Goal: Task Accomplishment & Management: Use online tool/utility

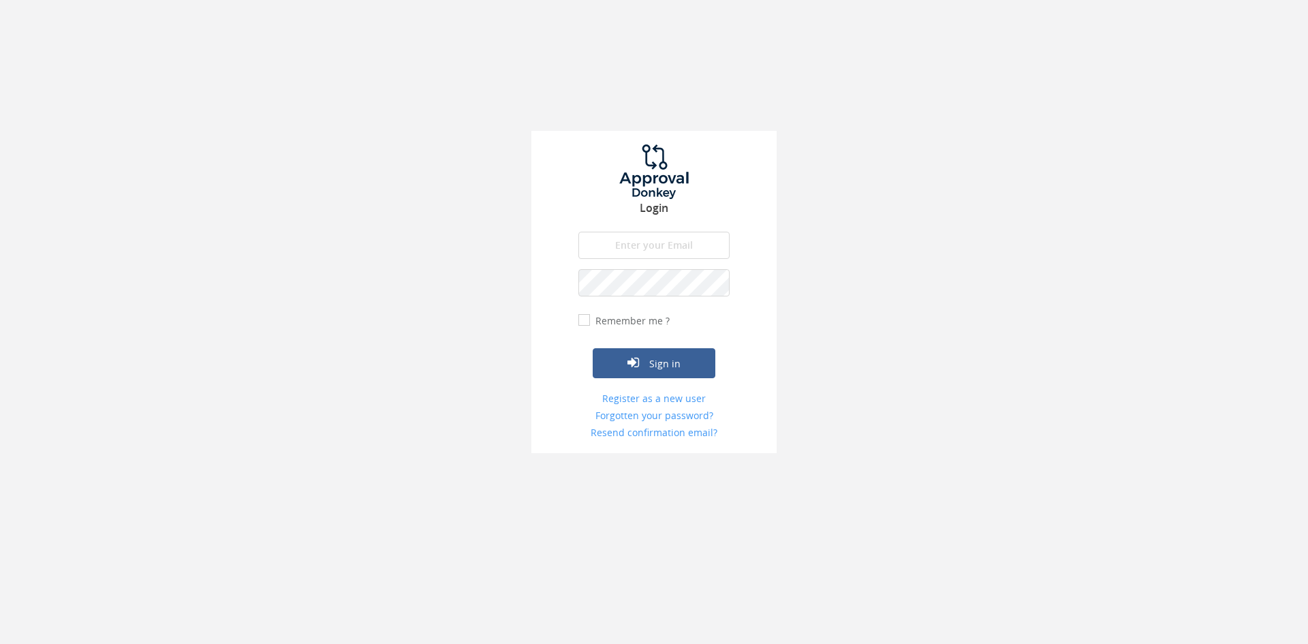
click at [656, 250] on input "email" at bounding box center [653, 245] width 151 height 27
type input "info@trouidees.co.za"
click at [593, 348] on button "Sign in" at bounding box center [654, 363] width 123 height 30
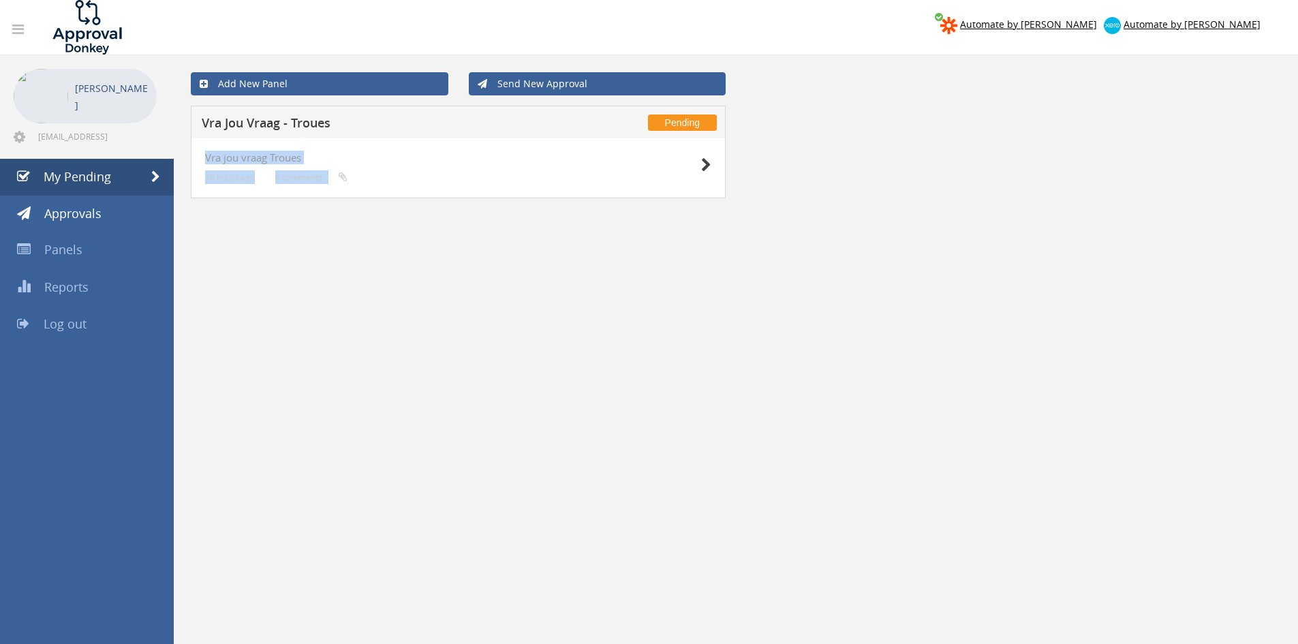
click at [711, 163] on div "Vra jou vraag Troues 10 hours ago 0 comments..." at bounding box center [458, 168] width 535 height 60
click at [707, 162] on icon at bounding box center [706, 165] width 10 height 14
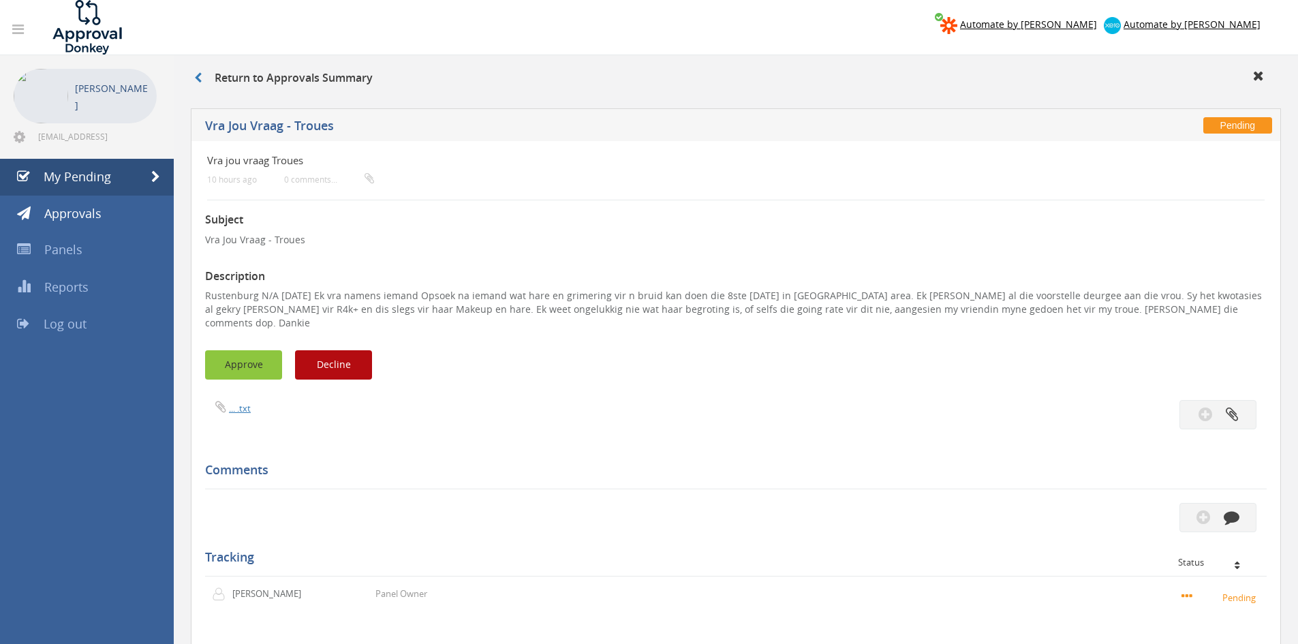
click at [267, 350] on button "Approve" at bounding box center [243, 364] width 77 height 29
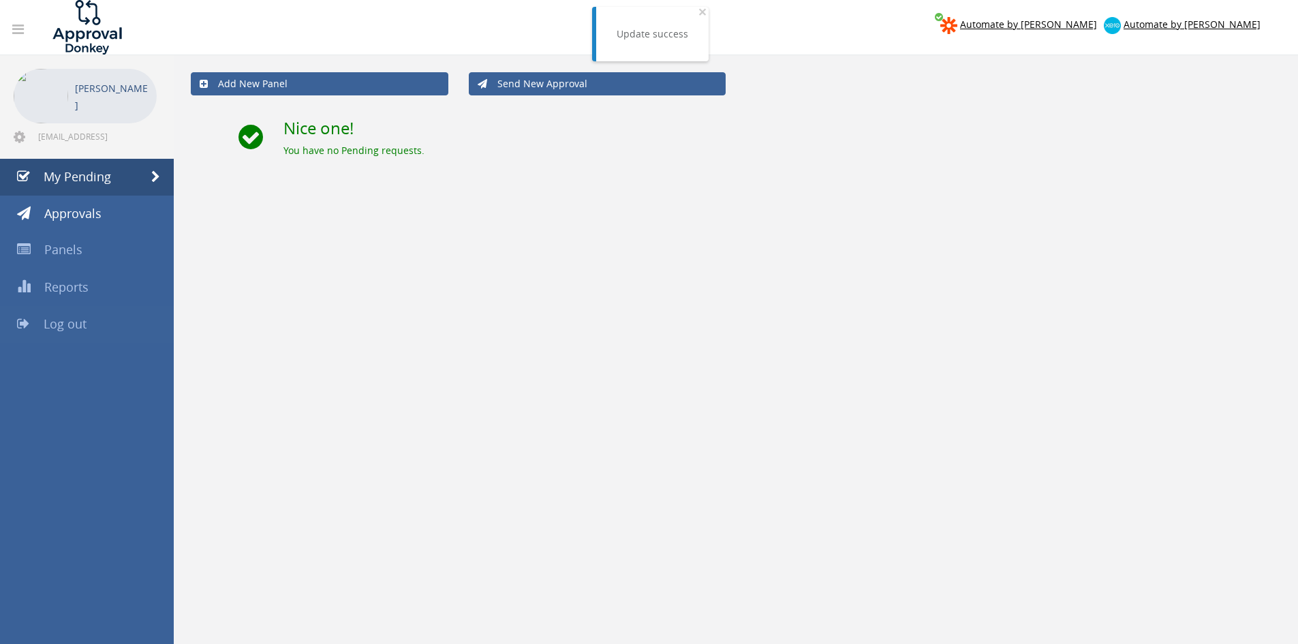
click at [95, 320] on link "Log out" at bounding box center [87, 324] width 174 height 37
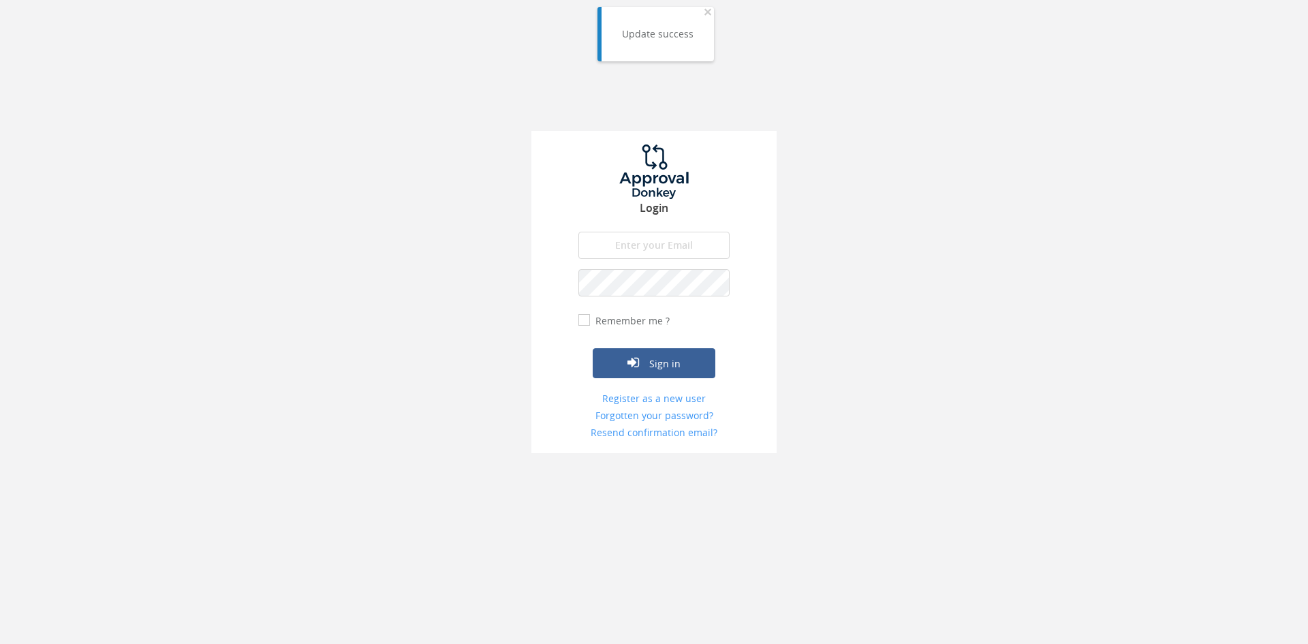
click at [680, 239] on input "email" at bounding box center [653, 245] width 151 height 27
type input "[EMAIL_ADDRESS][DOMAIN_NAME]"
click at [593, 348] on button "Sign in" at bounding box center [654, 363] width 123 height 30
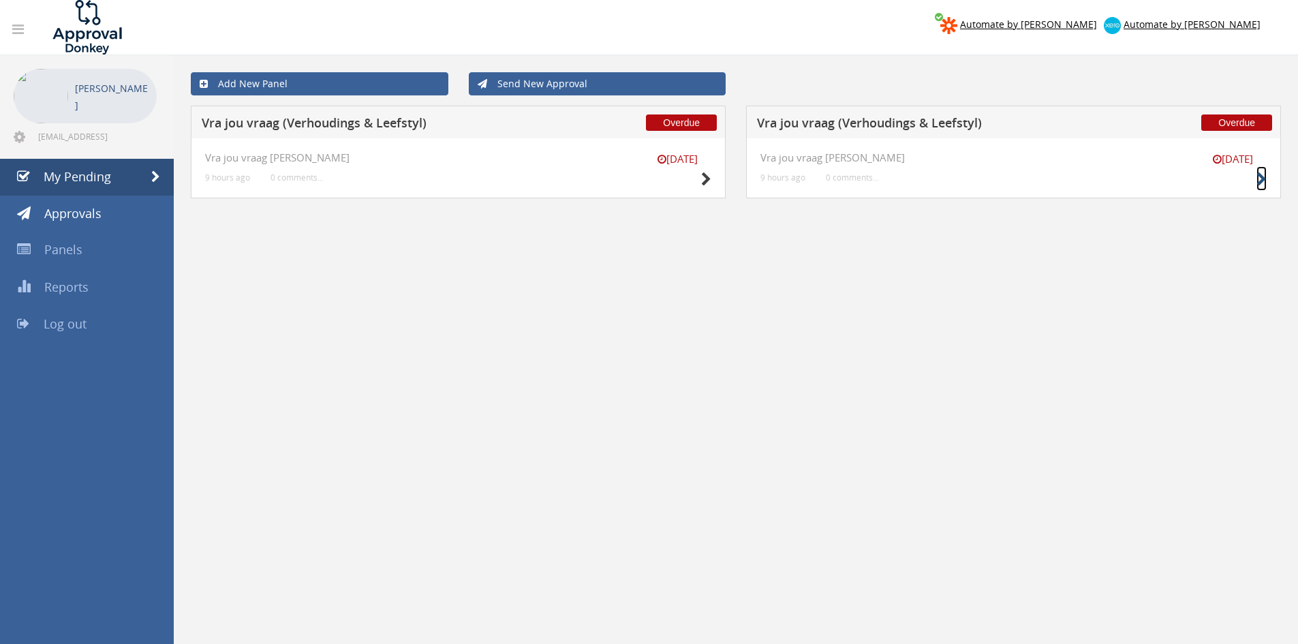
click at [1263, 182] on icon at bounding box center [1261, 179] width 10 height 14
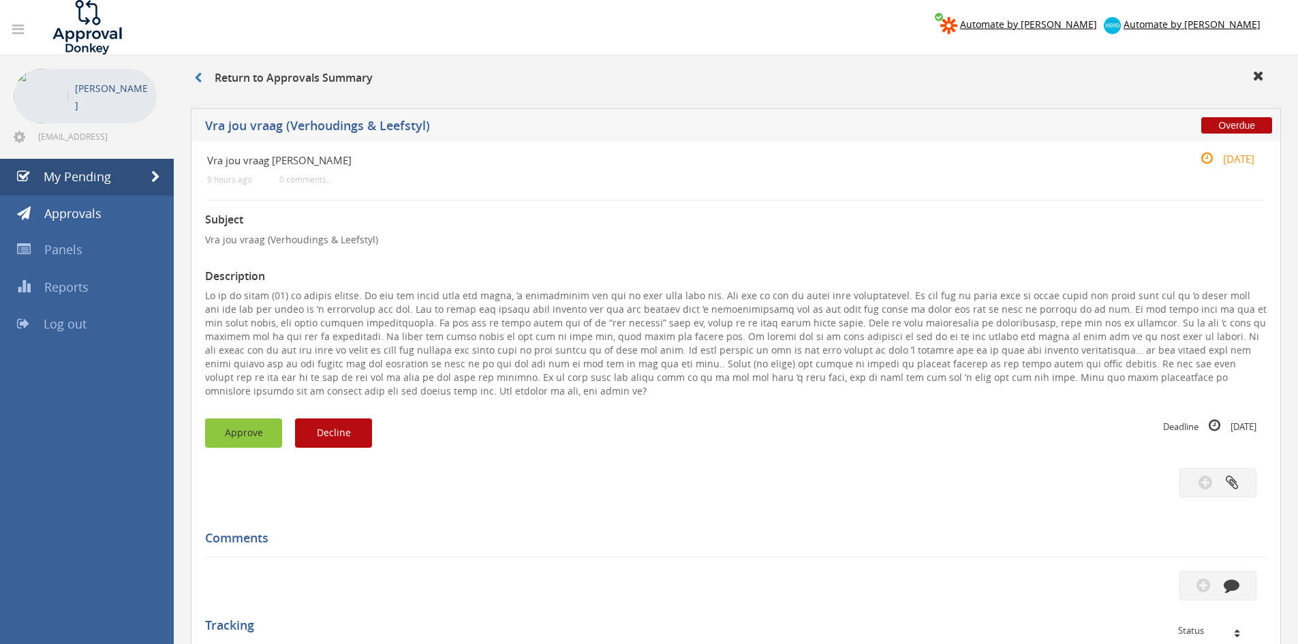
click at [249, 427] on button "Approve" at bounding box center [243, 432] width 77 height 29
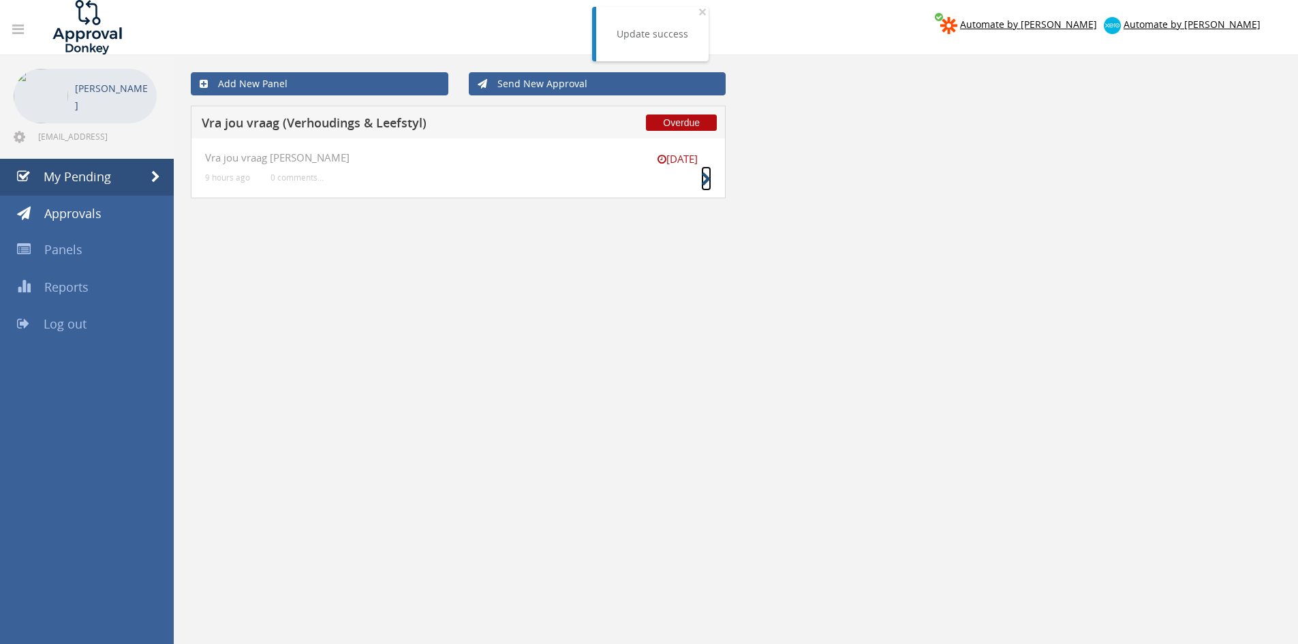
click at [708, 179] on icon at bounding box center [706, 179] width 10 height 14
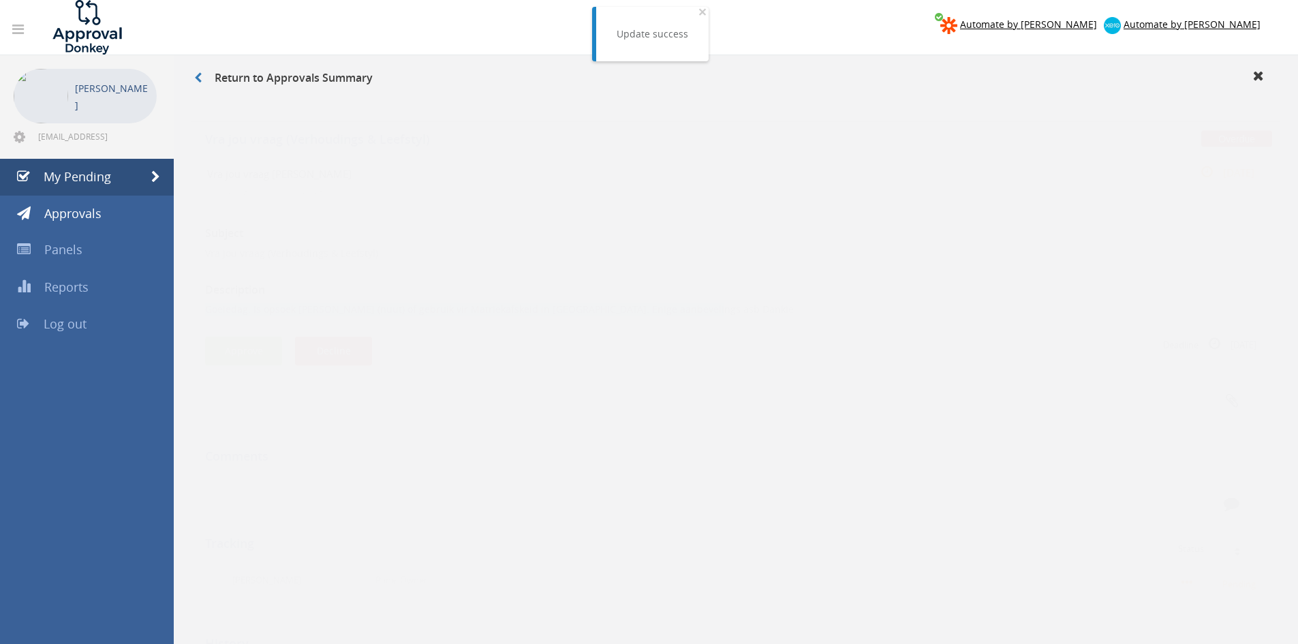
drag, startPoint x: 692, startPoint y: 298, endPoint x: 189, endPoint y: 291, distance: 502.2
click at [189, 291] on div "Overdue Vra jou vraag (Verhoudings & Leefstyl) Vra jou vraag V-L 9 hours ago 0 …" at bounding box center [736, 441] width 1104 height 678
copy p "Goeiedag. Is opsoek na kerse (nuut) of gebruik vir Matriekafskeid in Gauteng. E…"
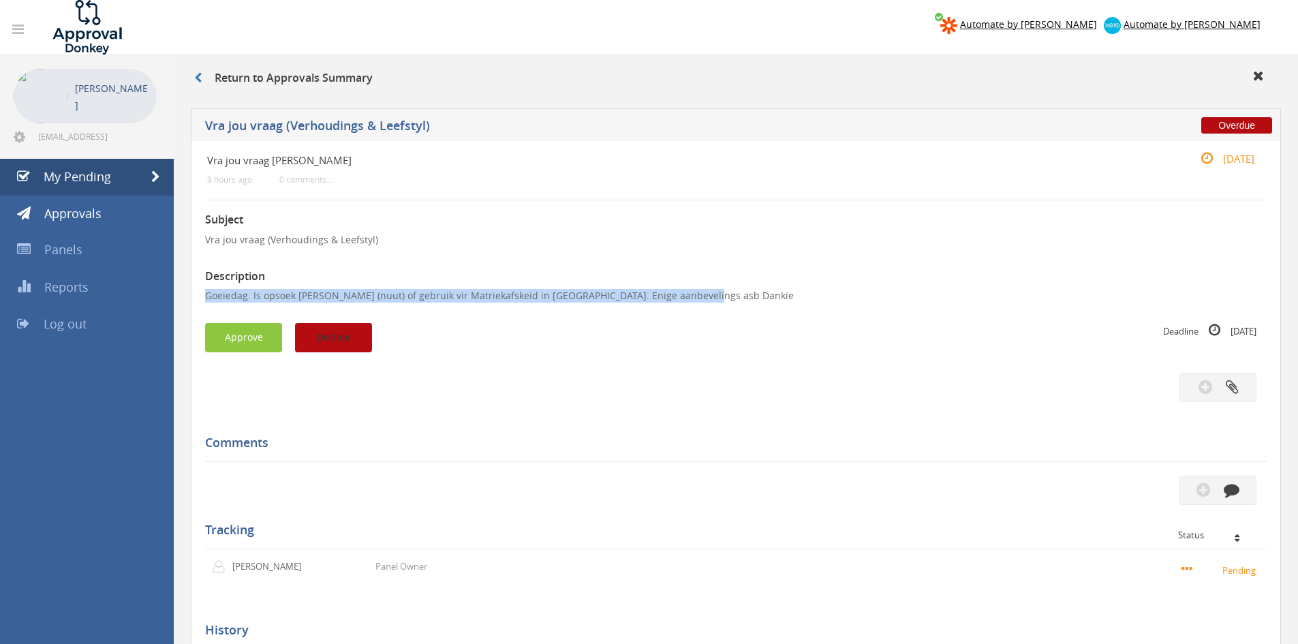
click at [347, 335] on button "Decline" at bounding box center [333, 337] width 77 height 29
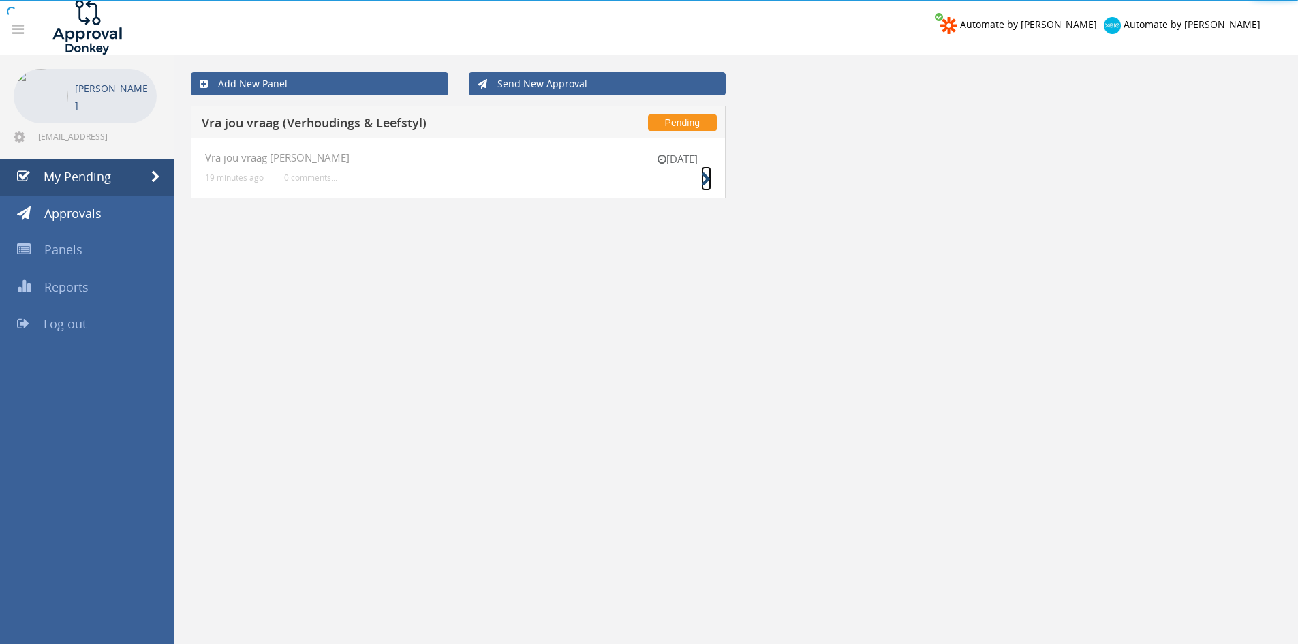
click at [706, 179] on icon at bounding box center [706, 179] width 10 height 14
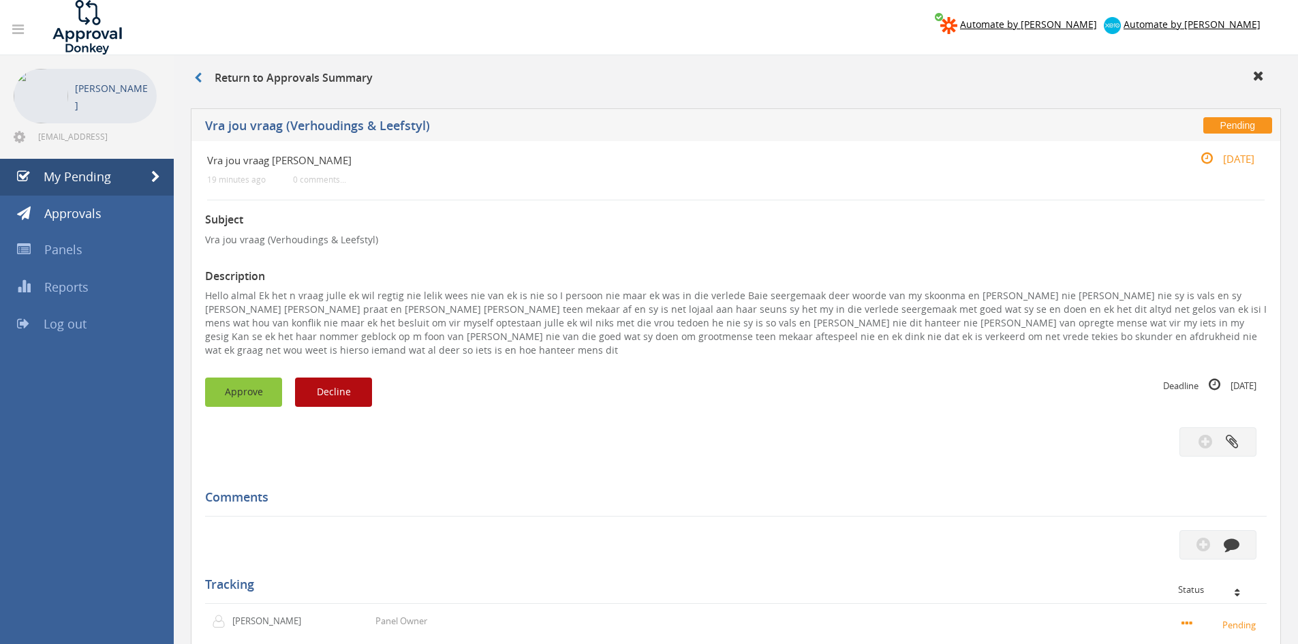
click at [256, 377] on button "Approve" at bounding box center [243, 391] width 77 height 29
